Goal: Task Accomplishment & Management: Manage account settings

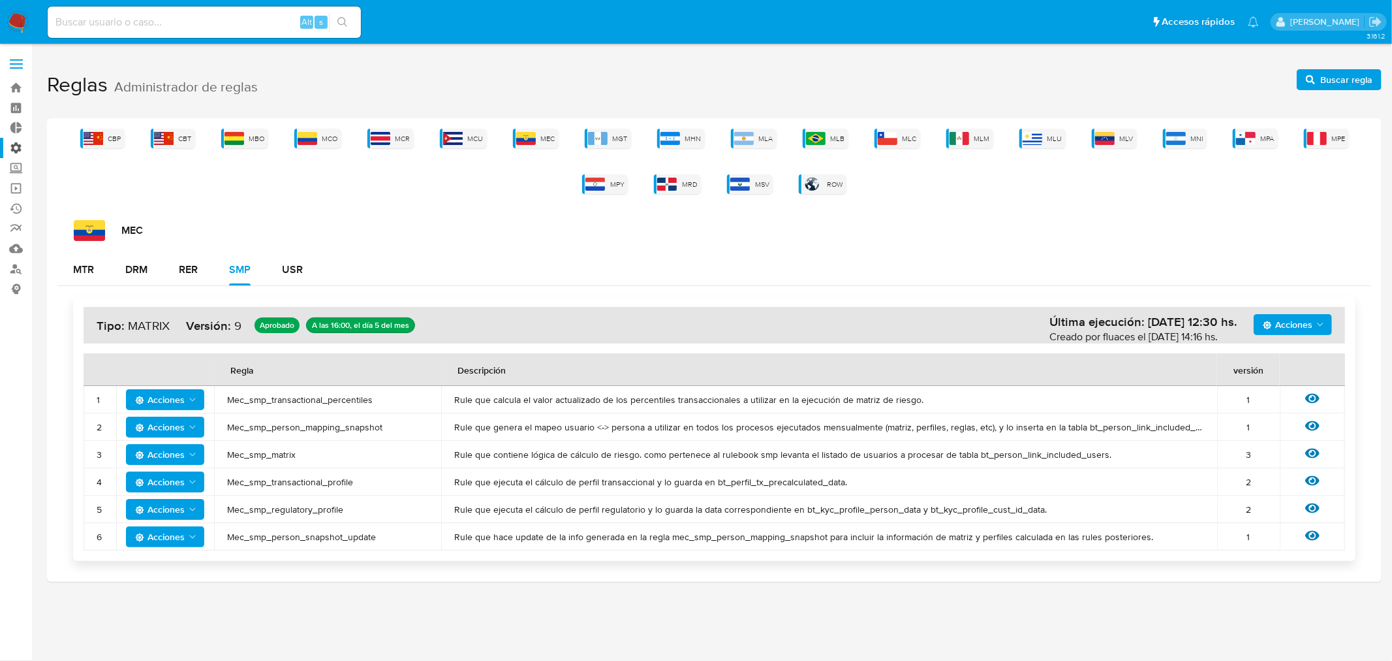
click at [16, 147] on label "Administración" at bounding box center [77, 148] width 155 height 20
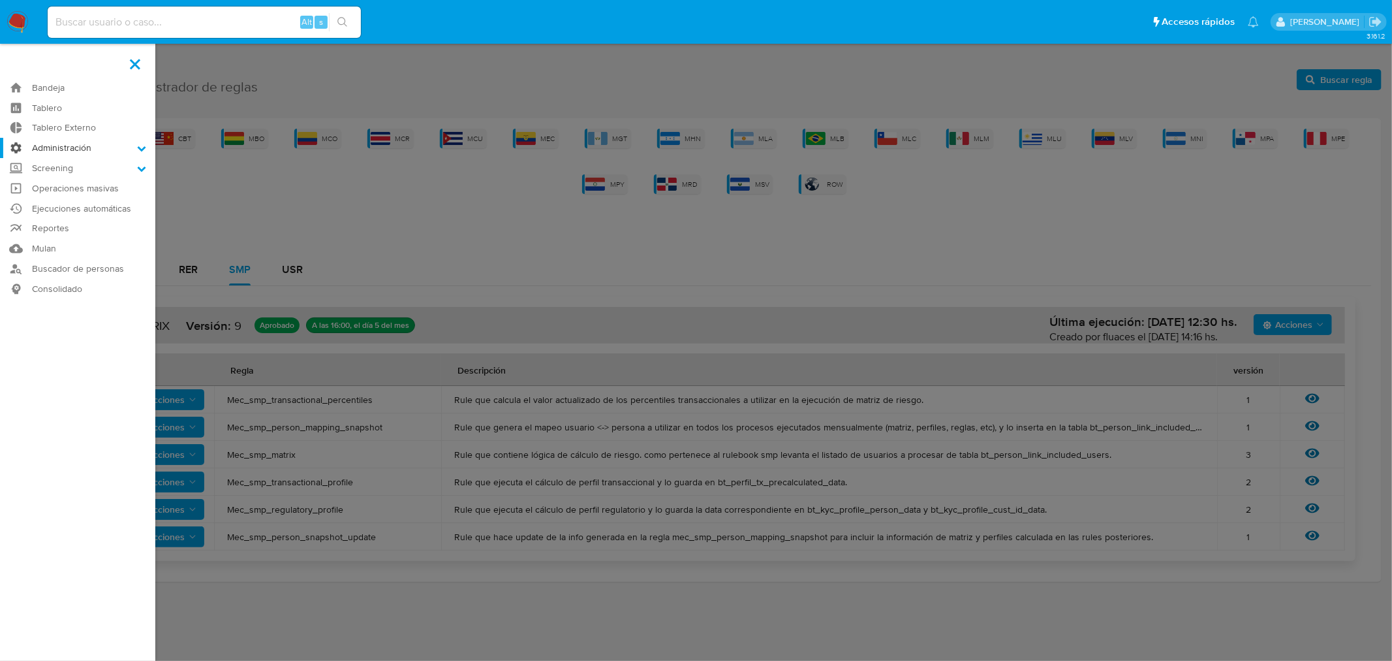
click at [0, 0] on input "Administración" at bounding box center [0, 0] width 0 height 0
click at [61, 167] on link "Reglas" at bounding box center [77, 166] width 155 height 16
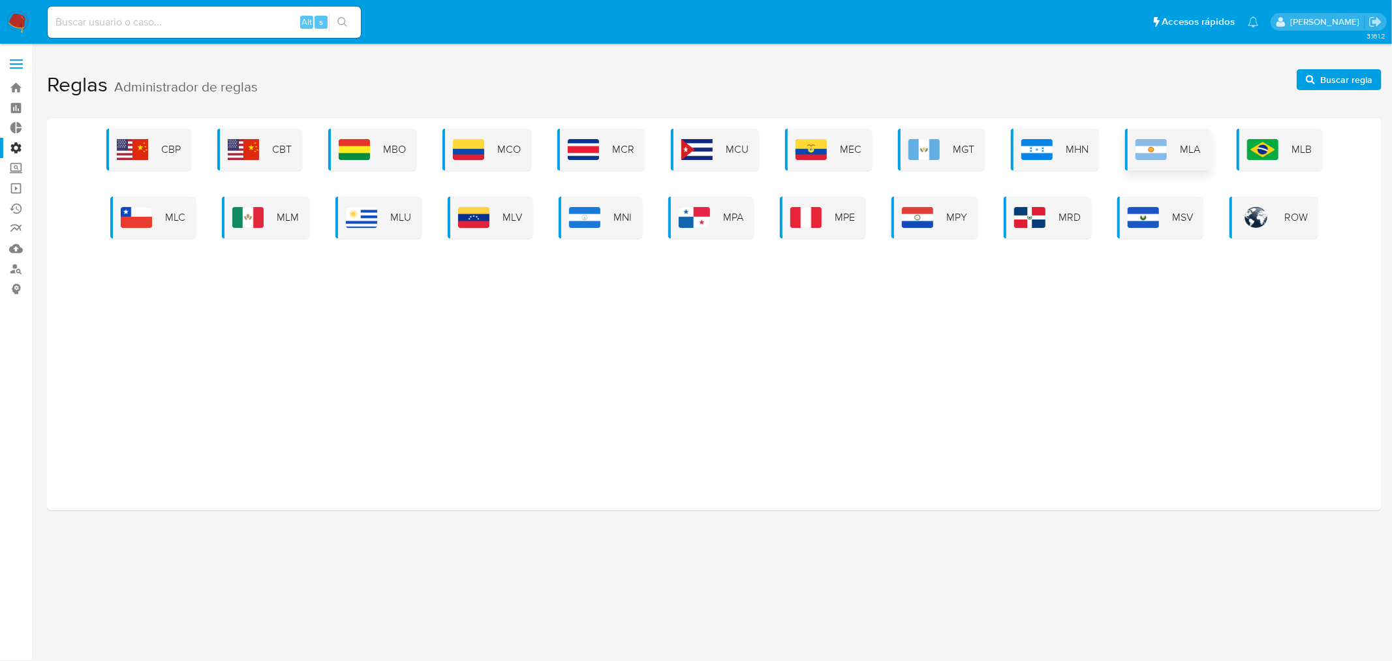
click at [1149, 137] on div "MLA" at bounding box center [1168, 150] width 86 height 42
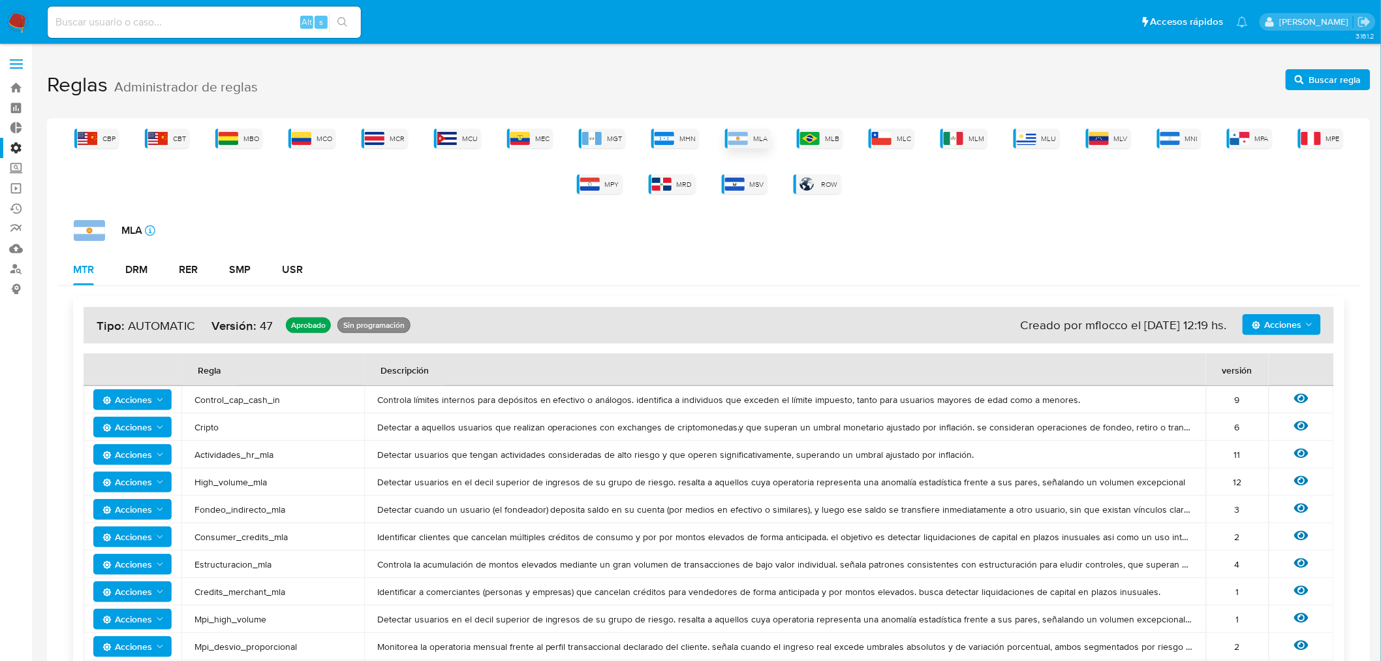
click at [749, 139] on div "MLA" at bounding box center [748, 139] width 46 height 20
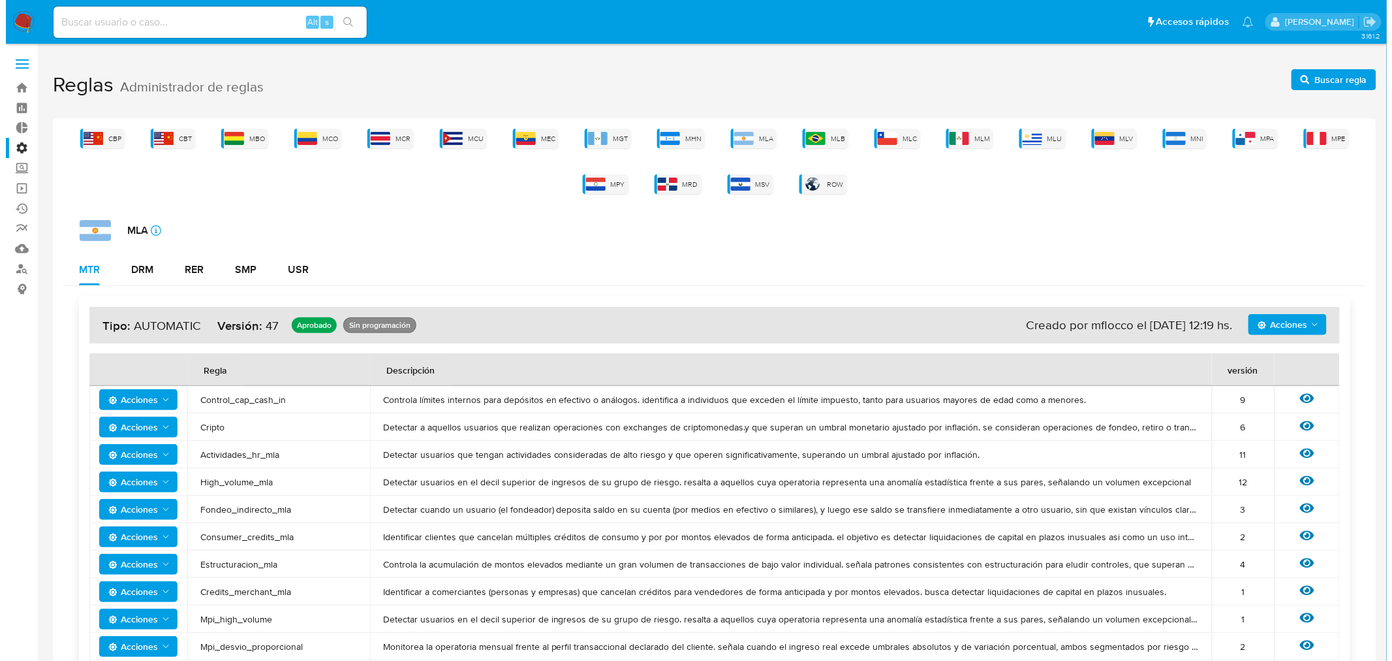
scroll to position [72, 0]
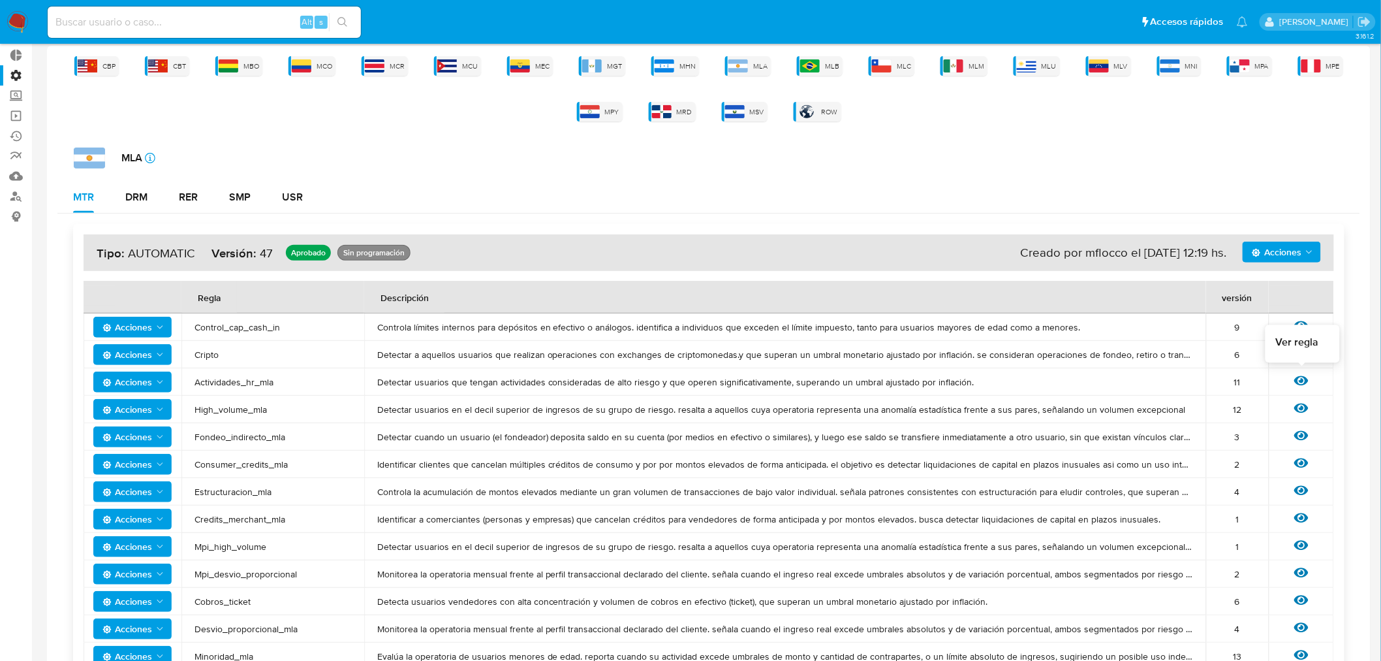
click at [1304, 381] on icon at bounding box center [1301, 380] width 14 height 14
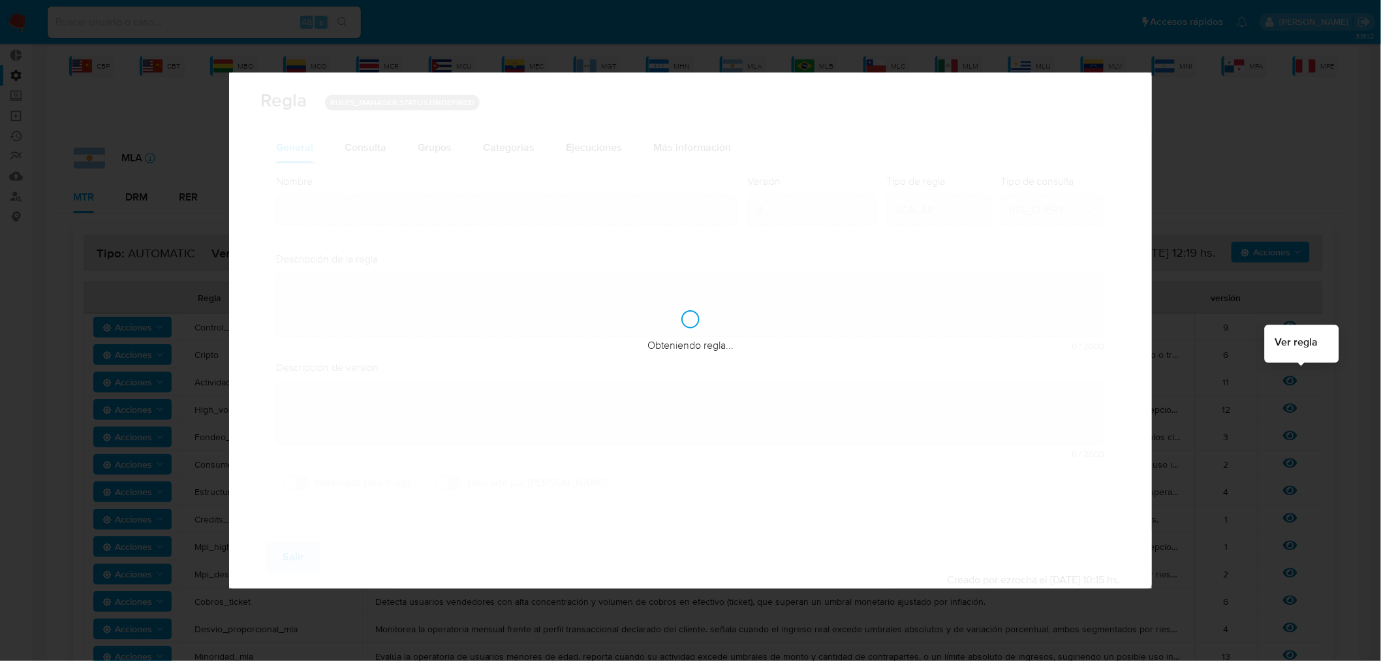
type input "Actividades_hr_mla"
type textarea "Detectar usuarios que tengan actividades consideradas de alto riesgo y que oper…"
type textarea "Puesta en produccion"
checkbox input "true"
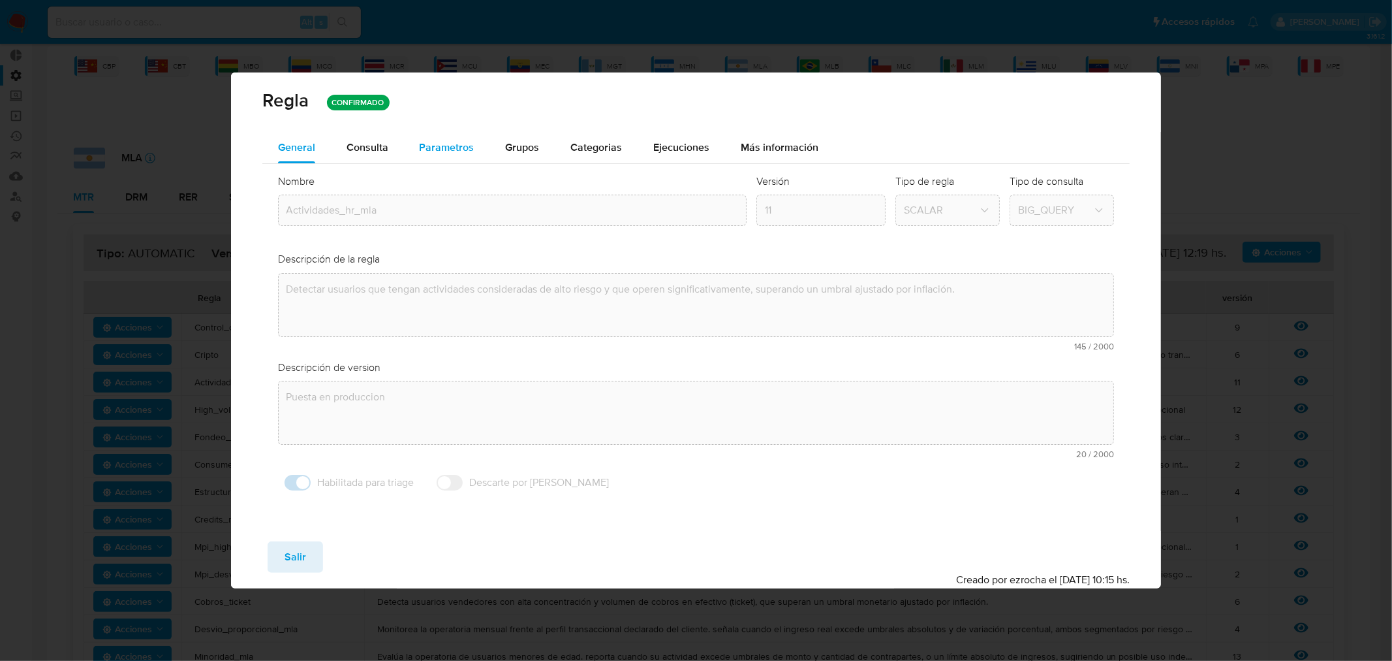
click at [449, 149] on span "Parametros" at bounding box center [447, 147] width 55 height 15
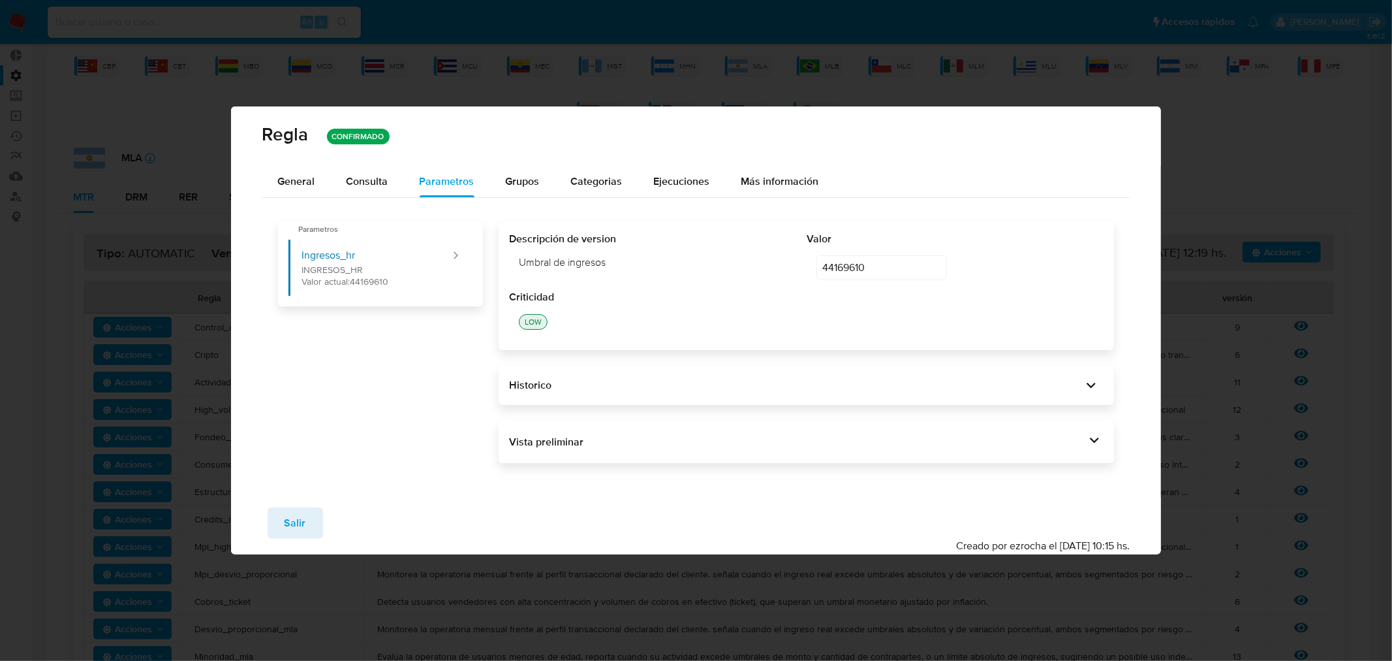
click at [1100, 441] on icon at bounding box center [1094, 440] width 18 height 18
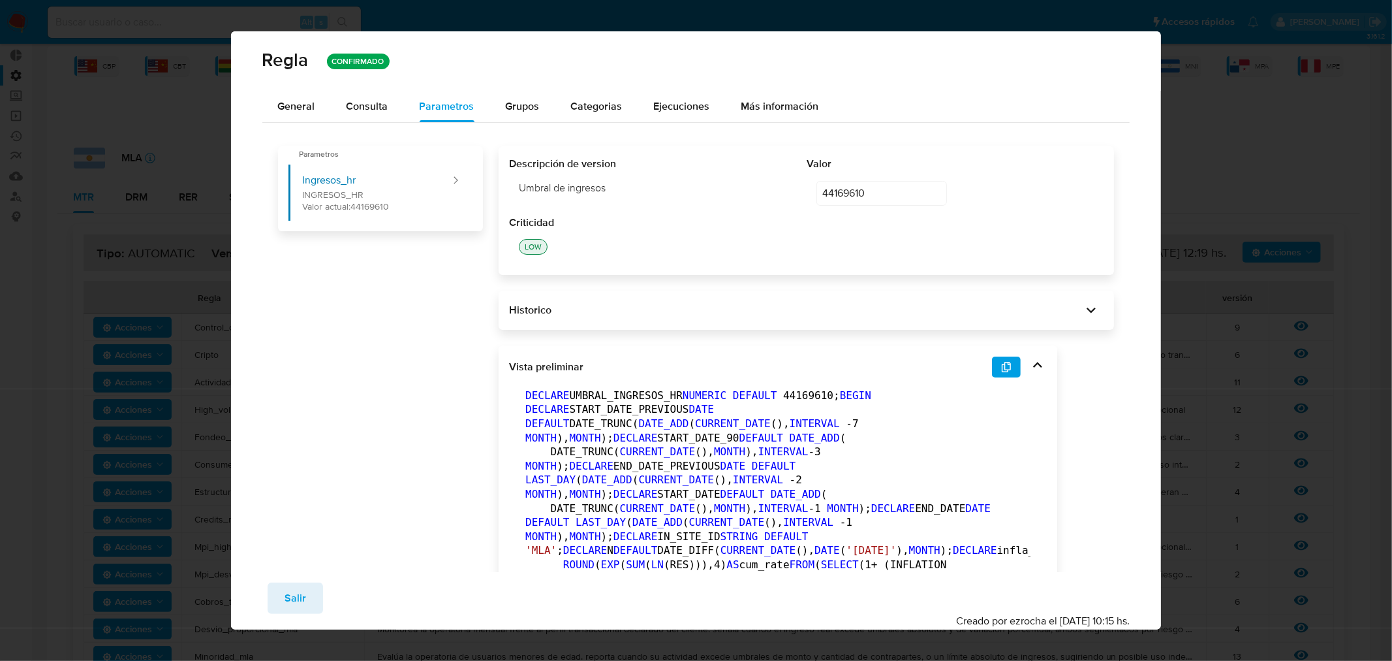
drag, startPoint x: 309, startPoint y: 106, endPoint x: 360, endPoint y: 100, distance: 51.3
click at [309, 107] on span "General" at bounding box center [296, 106] width 37 height 15
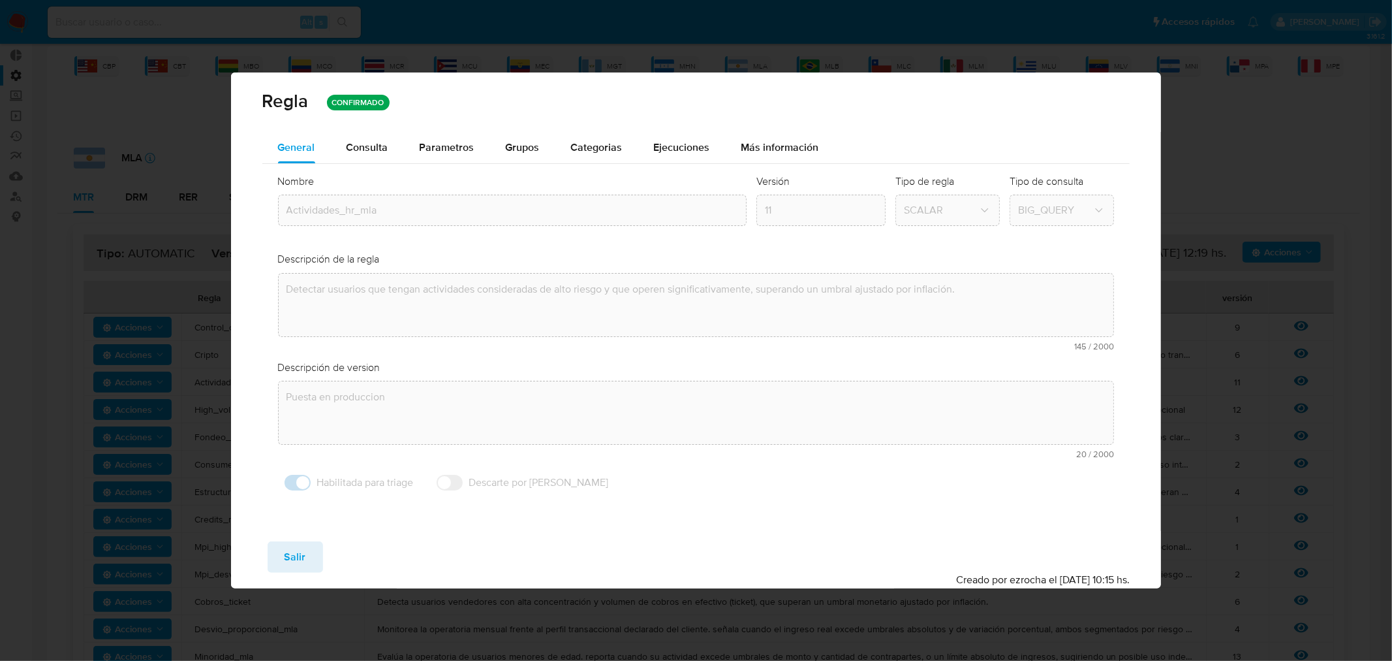
click at [377, 154] on div "Consulta" at bounding box center [368, 147] width 42 height 31
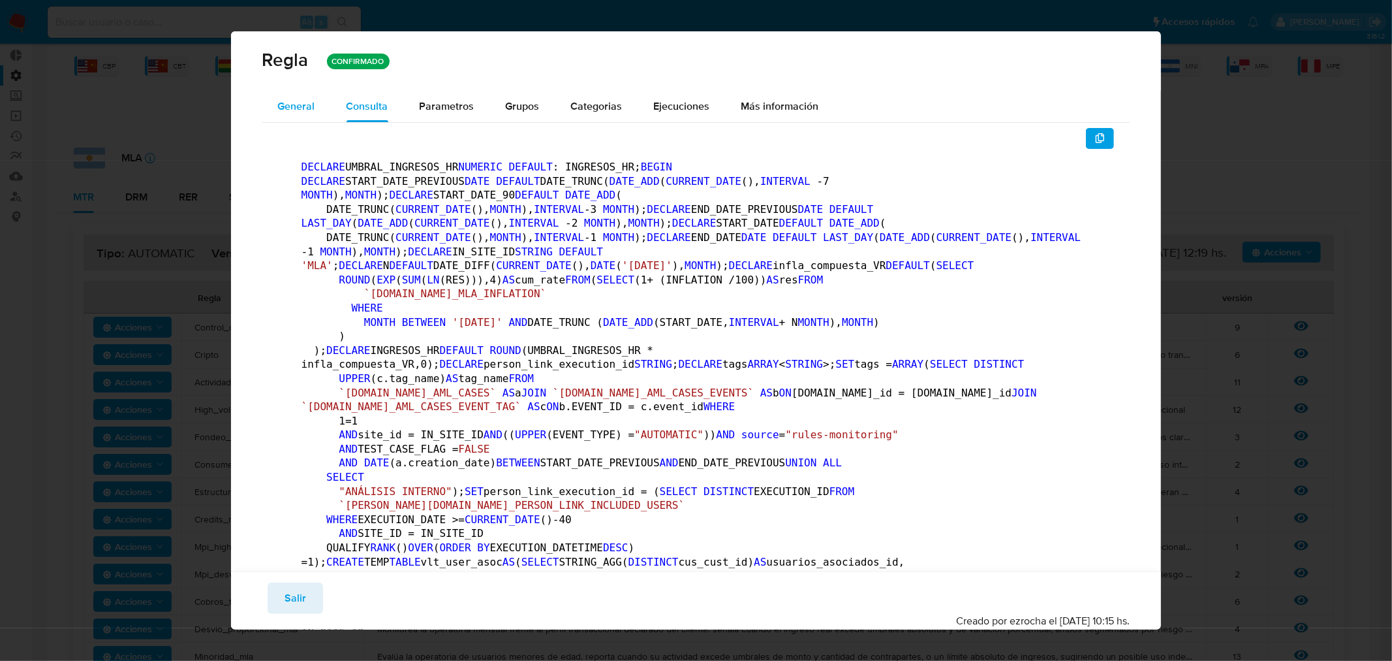
click at [302, 108] on span "General" at bounding box center [296, 106] width 37 height 15
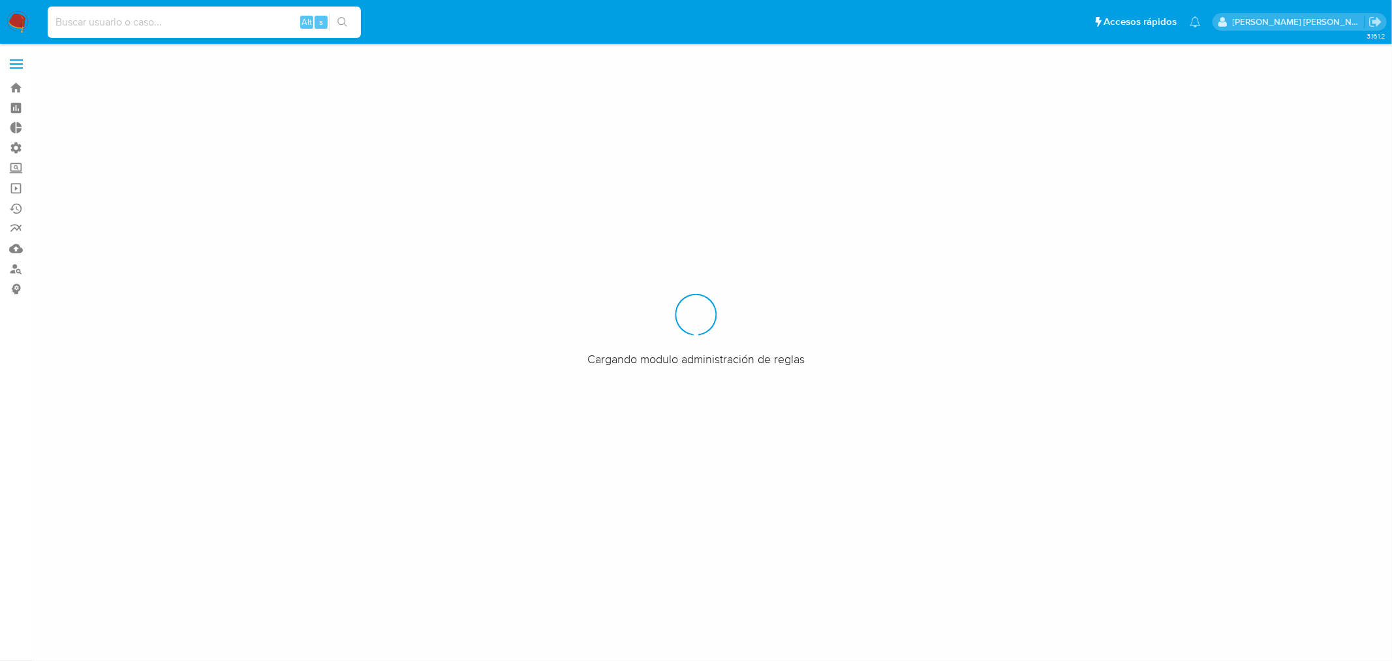
click at [129, 22] on input at bounding box center [204, 22] width 313 height 17
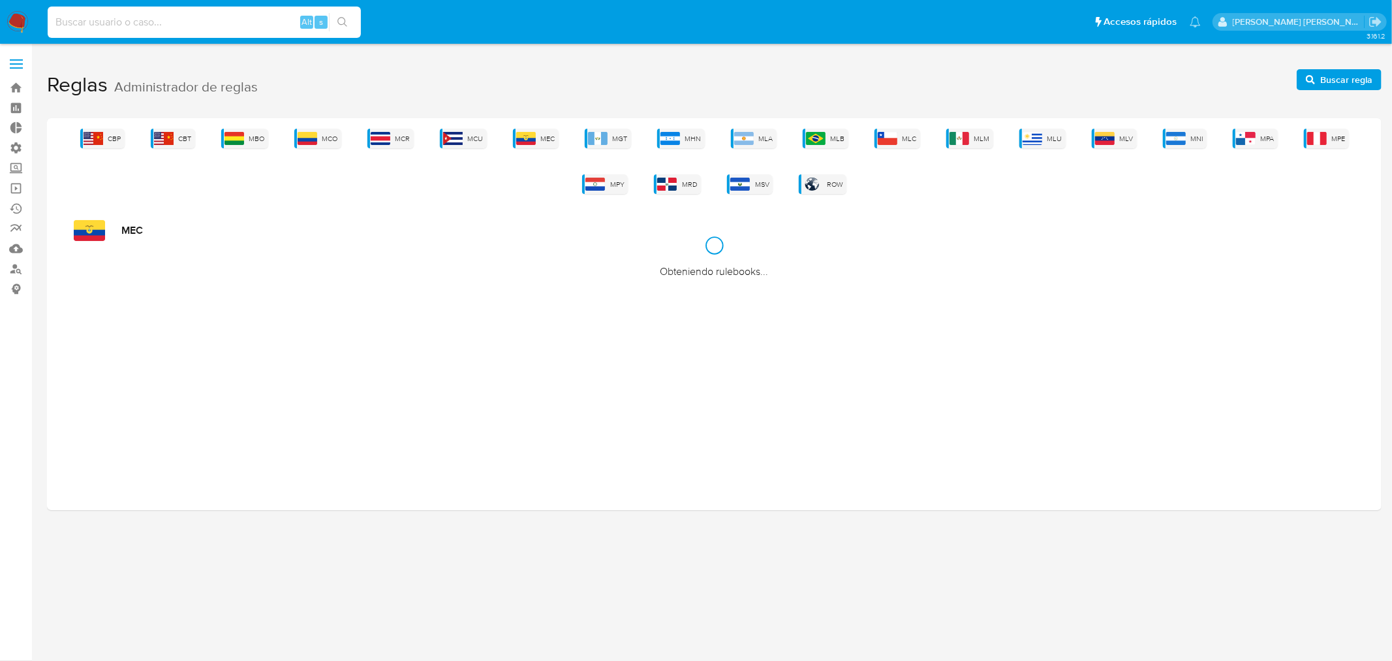
paste input "2432426899"
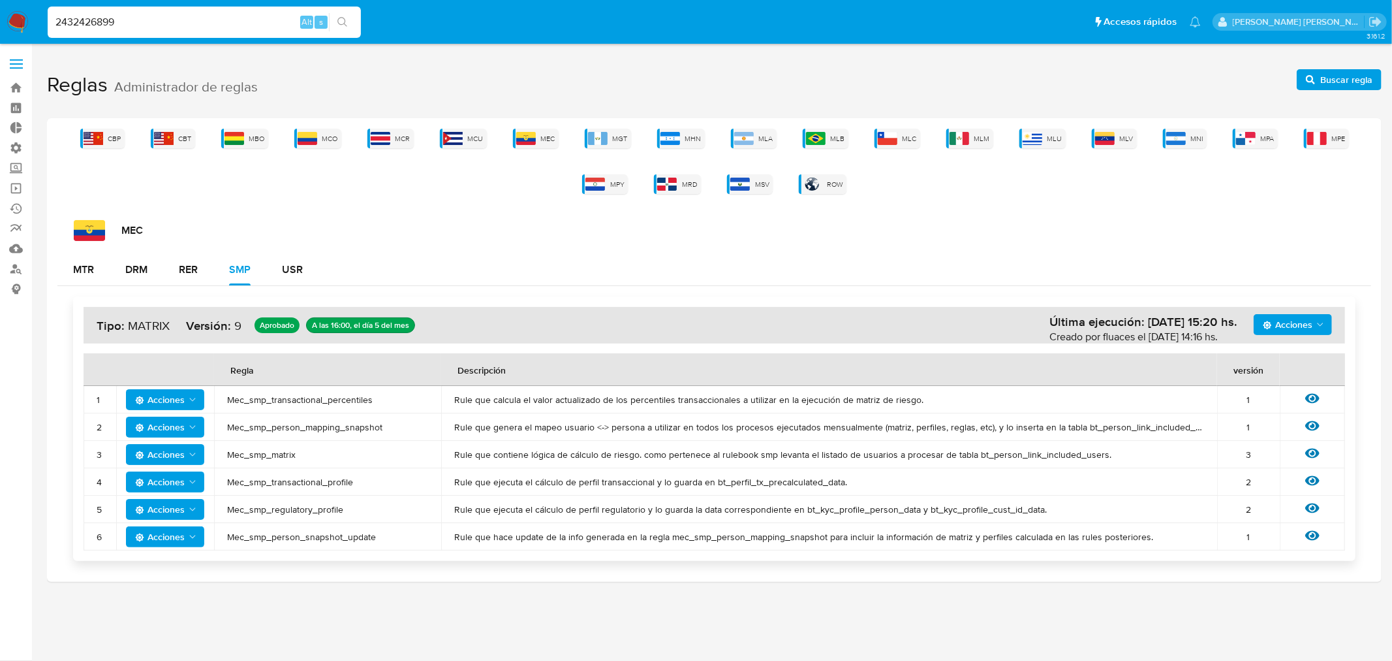
type input "2432426899"
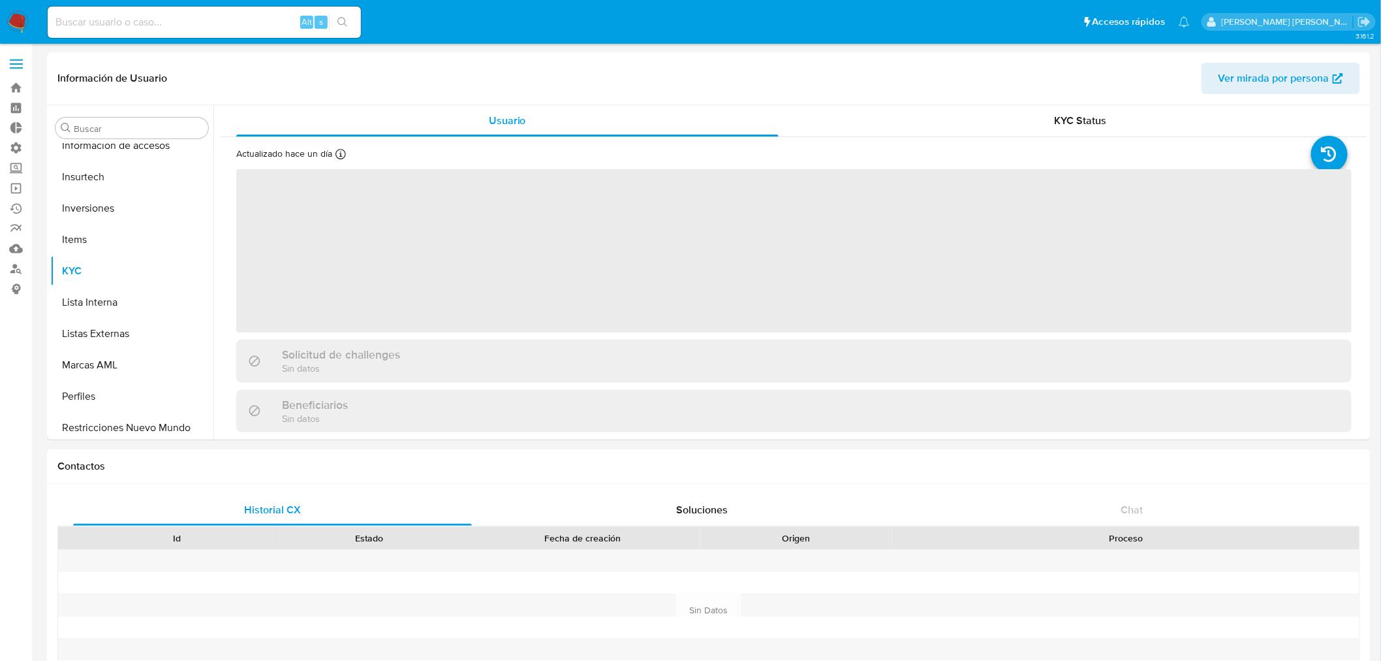
scroll to position [676, 0]
select select "10"
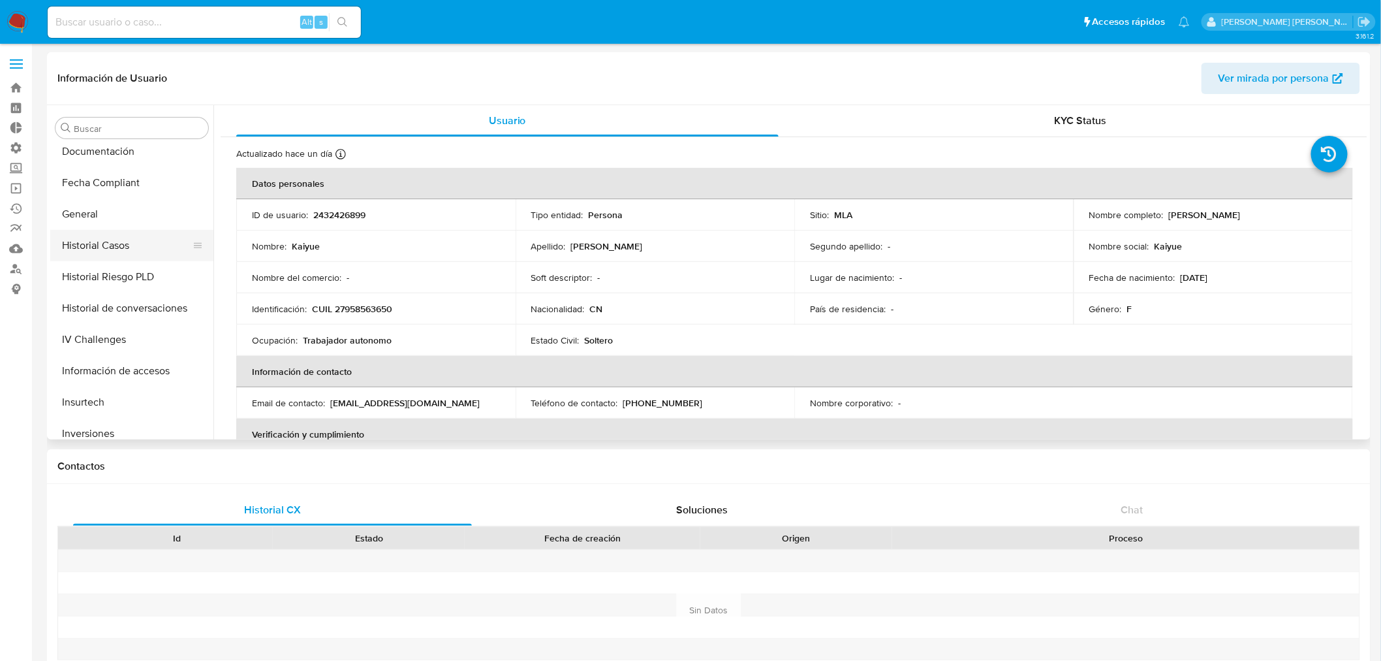
scroll to position [386, 0]
click at [125, 269] on button "Historial Casos" at bounding box center [126, 273] width 153 height 31
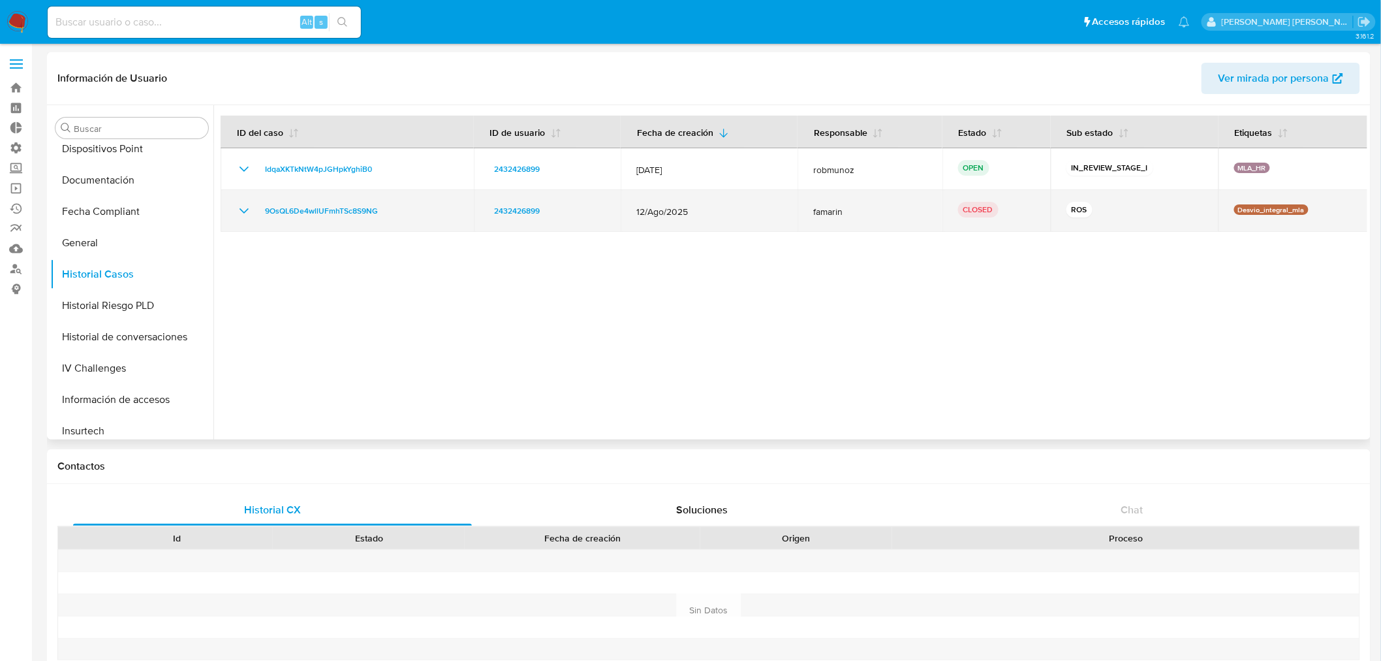
click at [245, 217] on icon "Mostrar/Ocultar" at bounding box center [244, 211] width 16 height 16
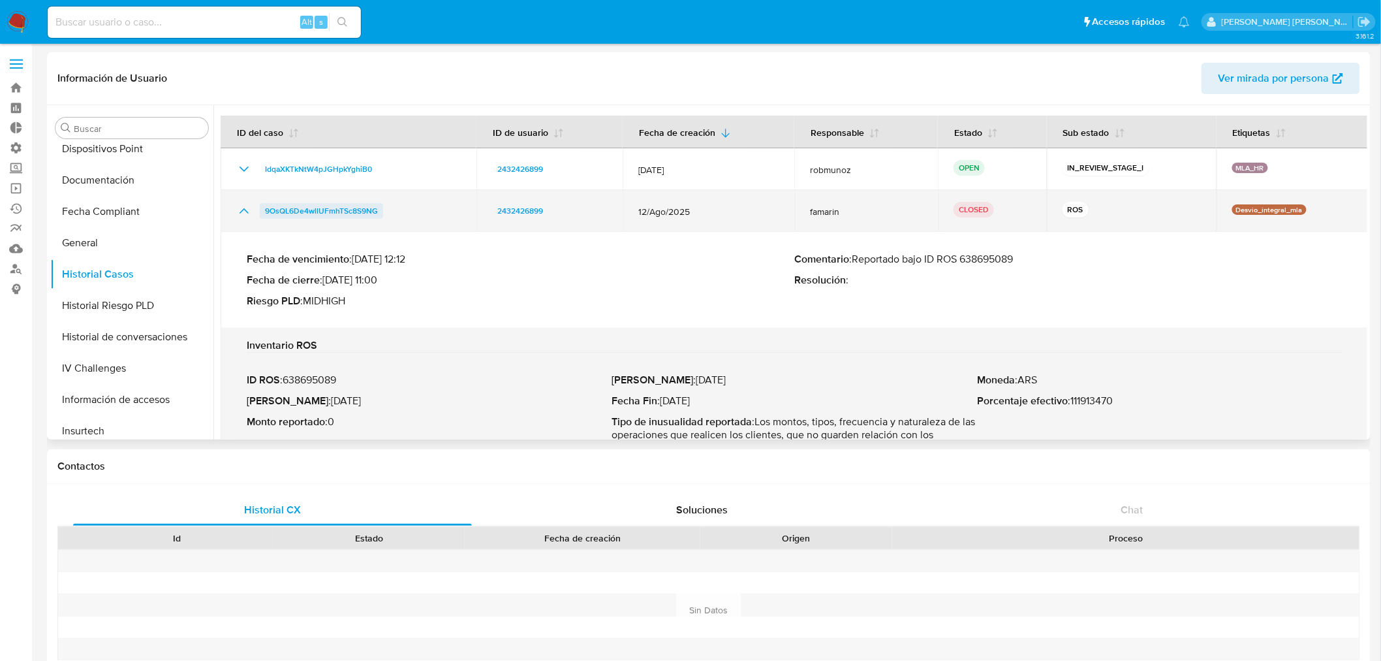
click at [329, 206] on span "9OsQL6De4wllUFmhTSc8S9NG" at bounding box center [321, 211] width 113 height 16
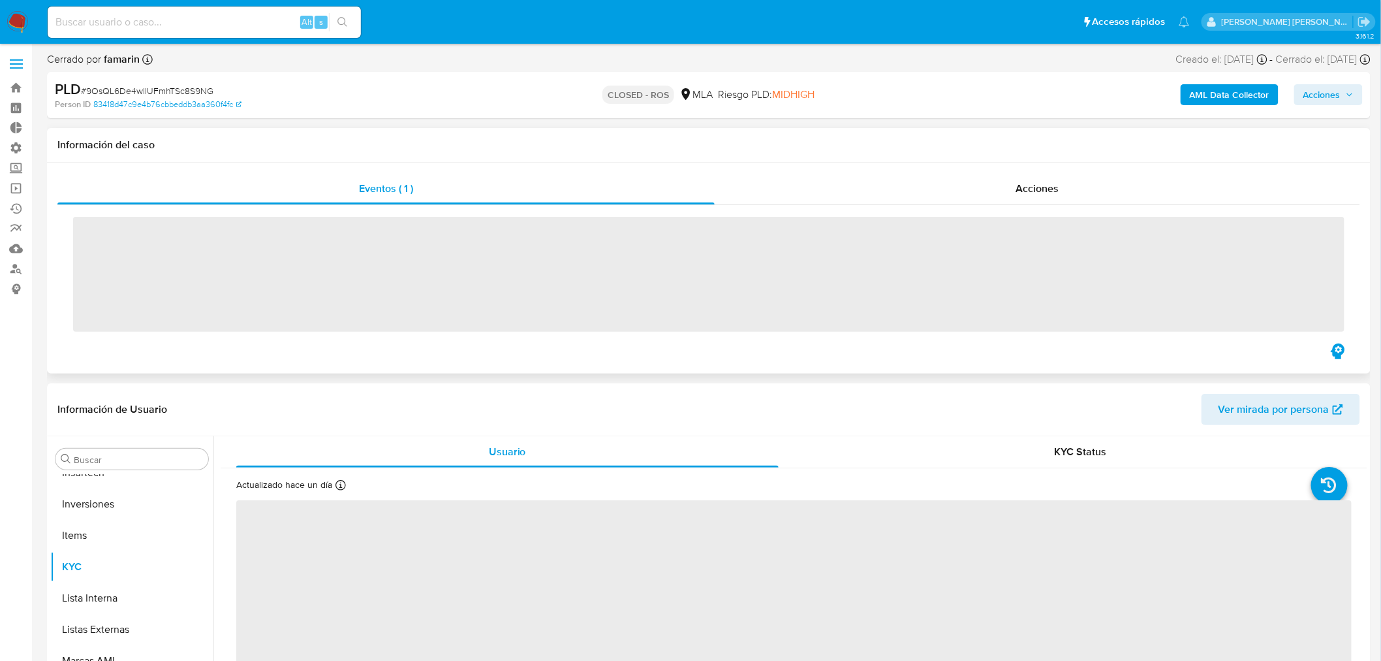
scroll to position [676, 0]
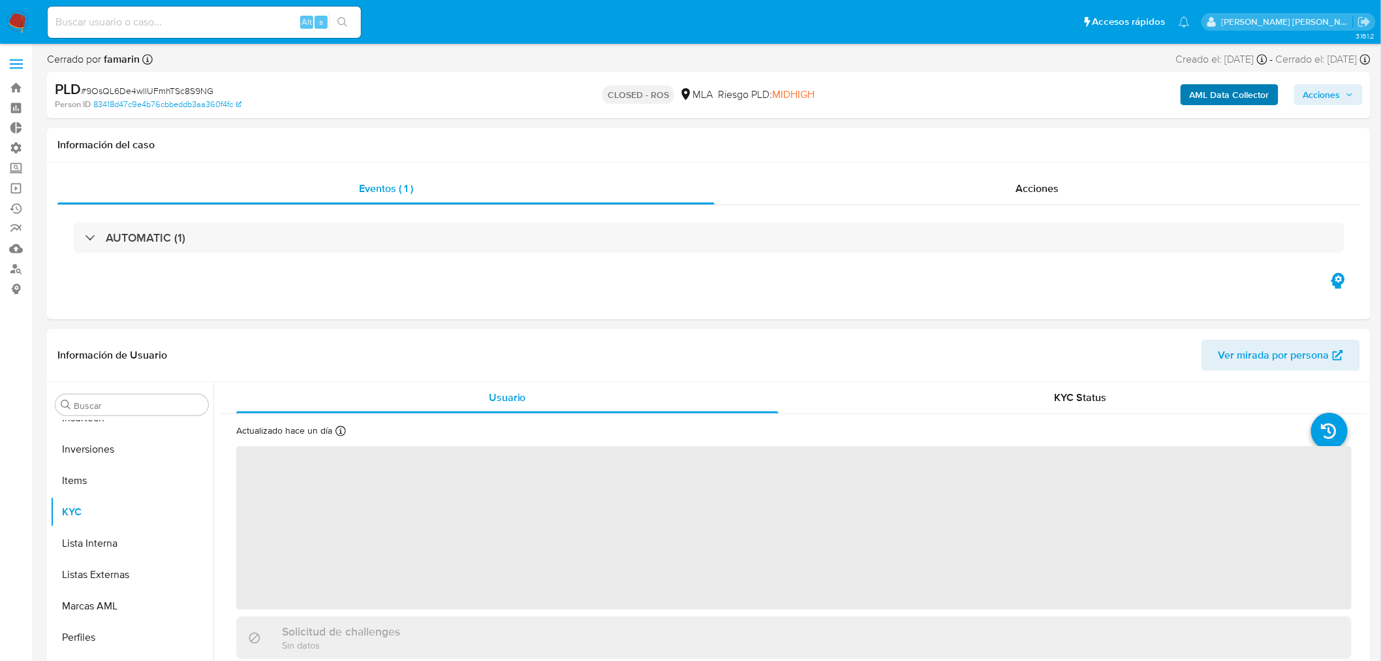
select select "10"
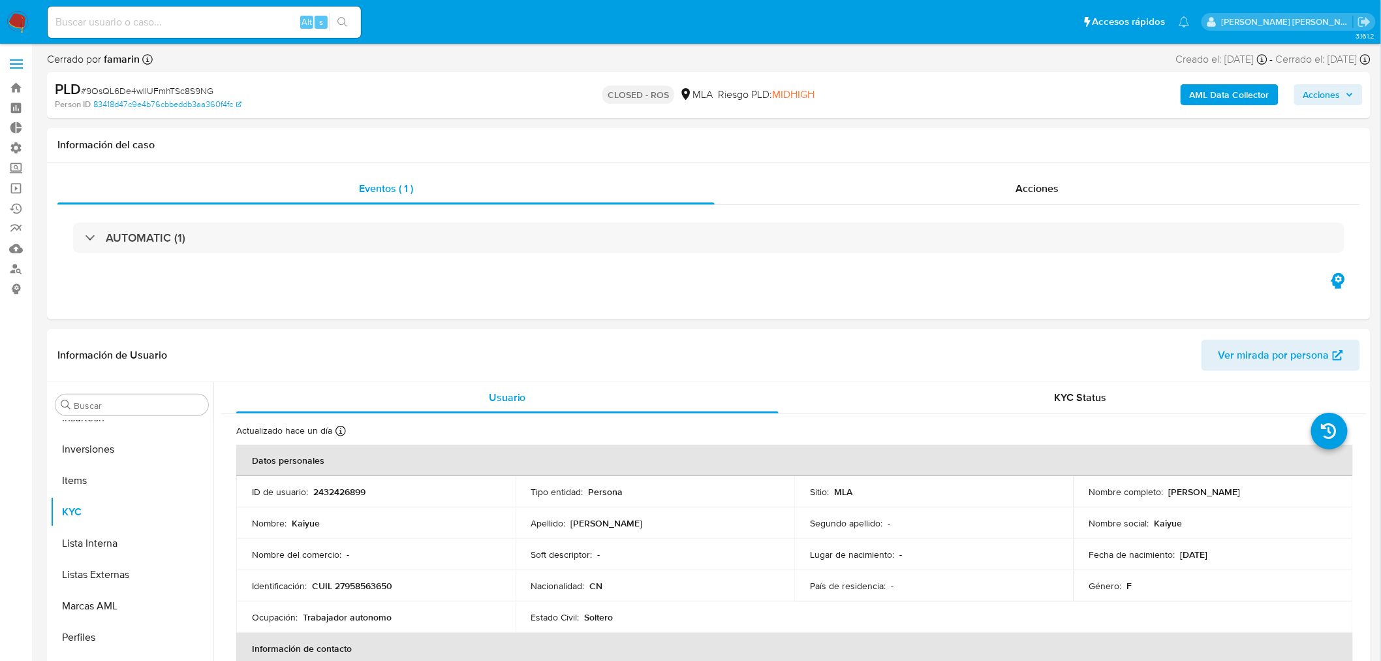
click at [1211, 99] on b "AML Data Collector" at bounding box center [1230, 94] width 80 height 21
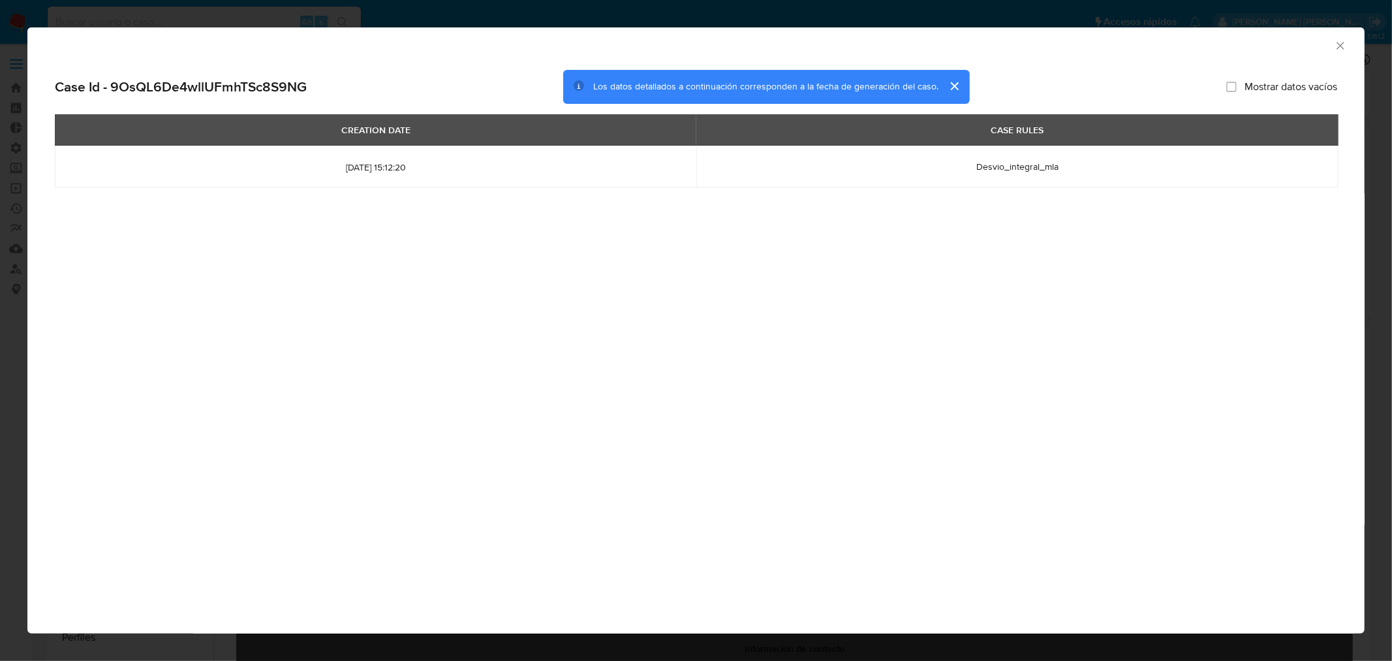
click at [952, 86] on button "cerrar" at bounding box center [954, 85] width 31 height 31
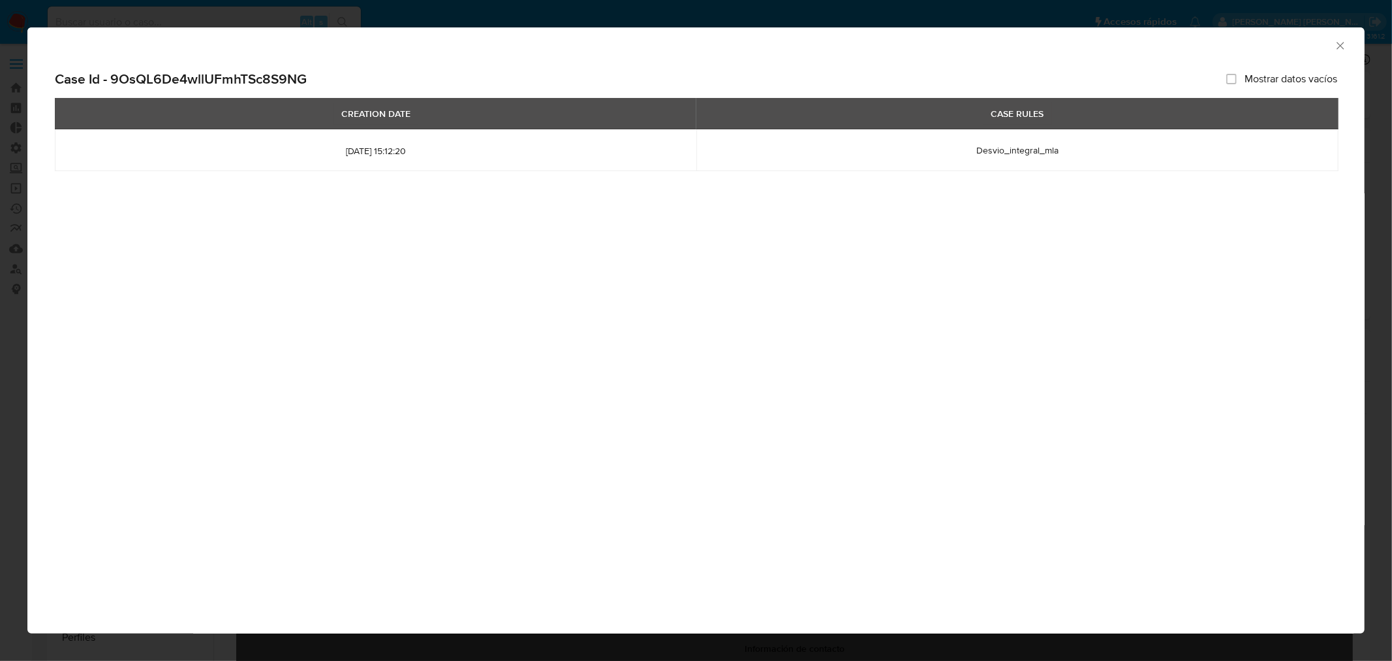
click at [1339, 48] on icon "Cerrar ventana" at bounding box center [1340, 45] width 13 height 13
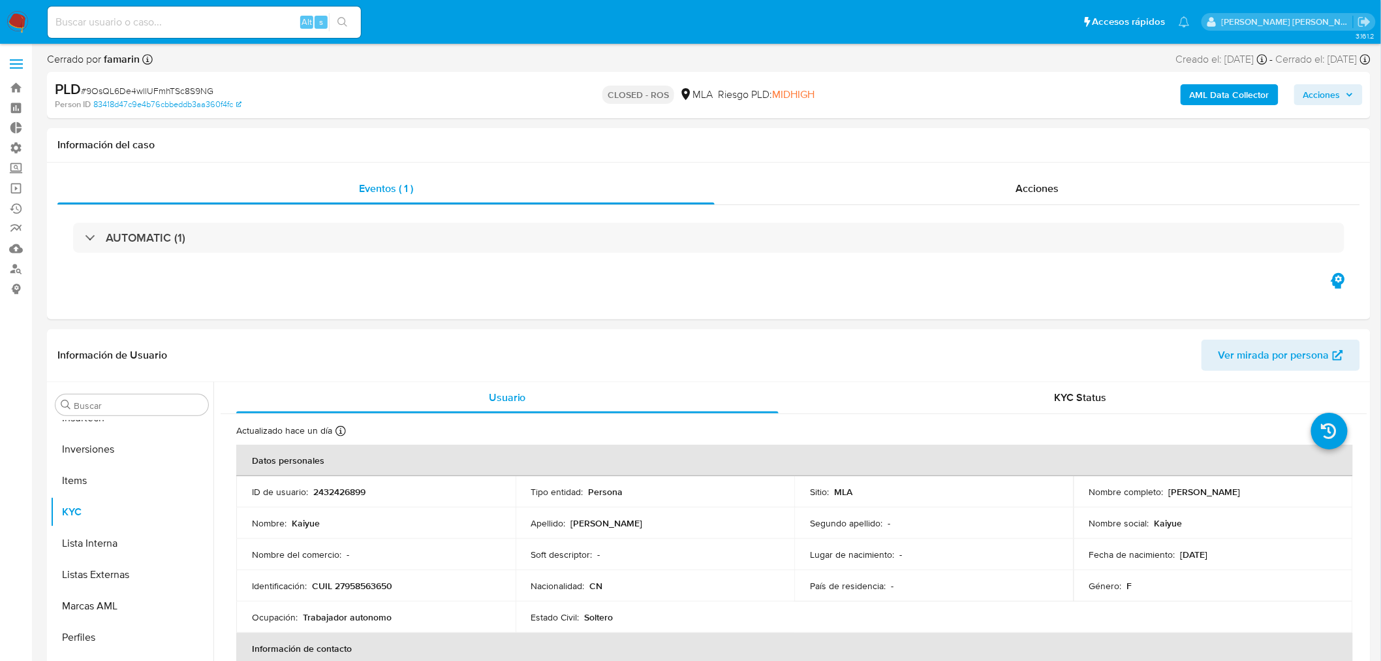
click at [1343, 100] on span "Acciones" at bounding box center [1328, 95] width 50 height 18
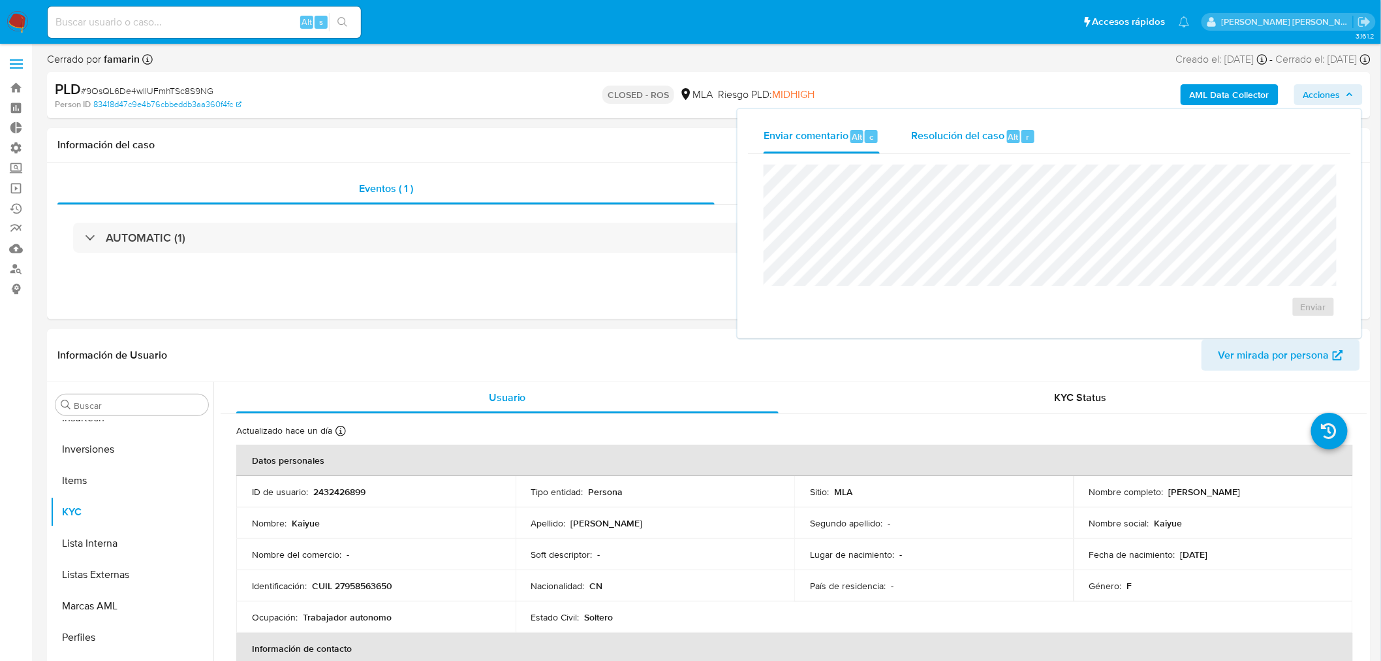
click at [938, 134] on span "Resolución del caso" at bounding box center [957, 136] width 93 height 15
click at [1354, 93] on icon "button" at bounding box center [1350, 95] width 8 height 8
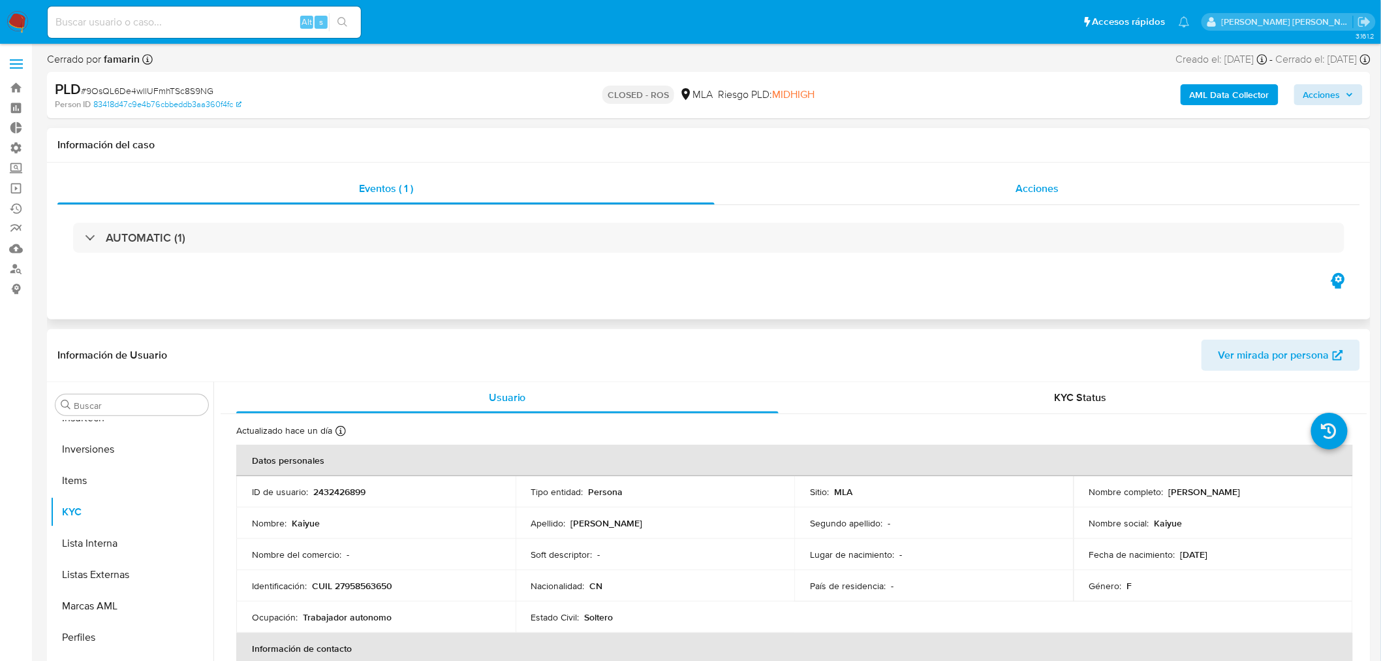
click at [1052, 178] on div "Acciones" at bounding box center [1038, 188] width 646 height 31
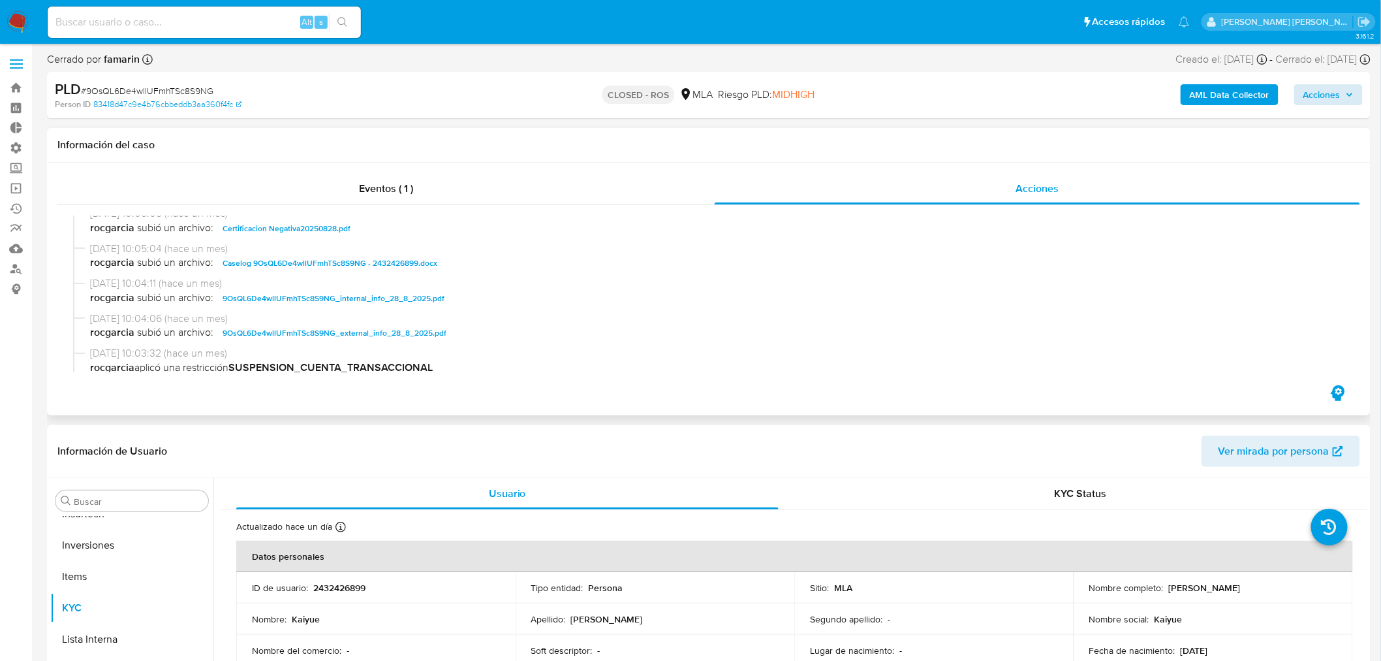
scroll to position [507, 0]
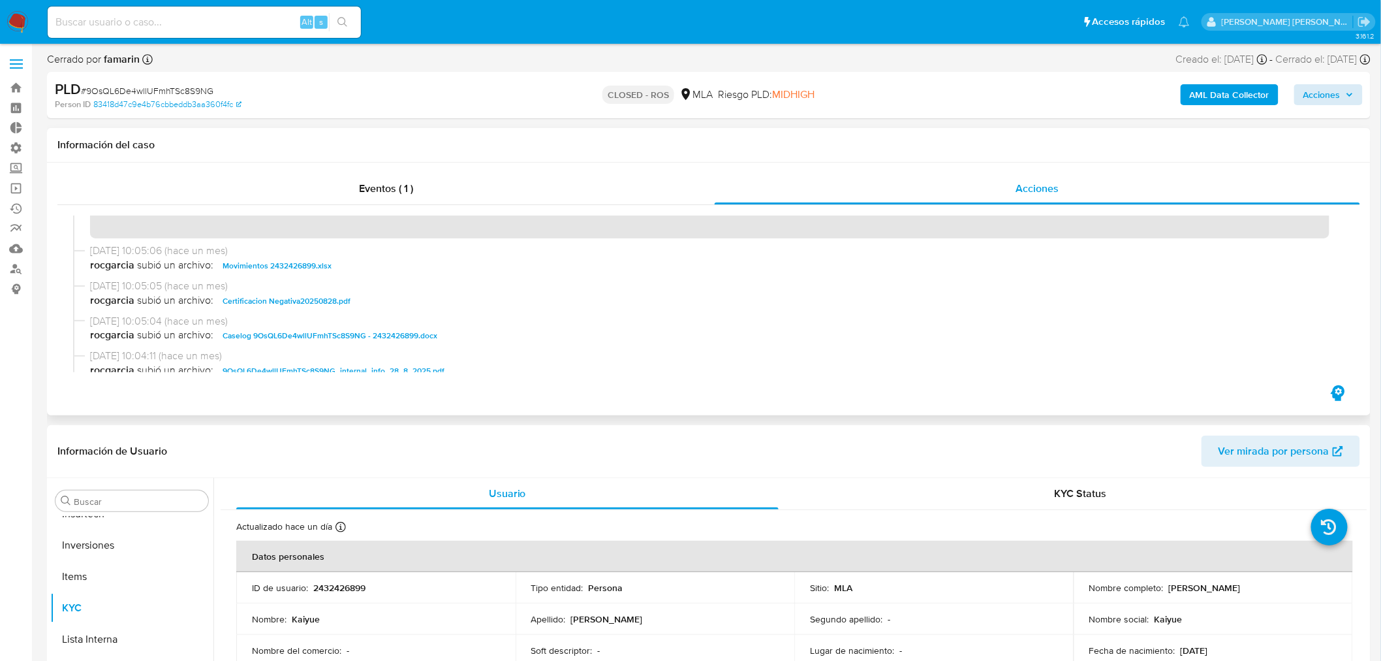
click at [336, 335] on span "Caselog 9OsQL6De4wllUFmhTSc8S9NG - 2432426899.docx" at bounding box center [330, 336] width 215 height 16
